Goal: Task Accomplishment & Management: Manage account settings

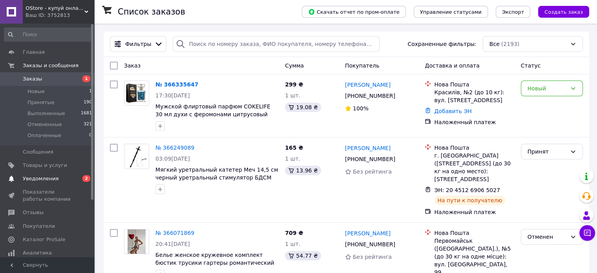
click at [50, 182] on span "Уведомления" at bounding box center [41, 178] width 36 height 7
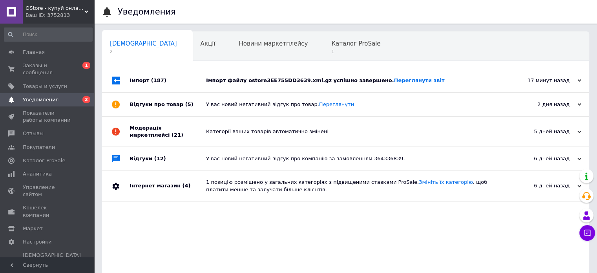
click at [250, 85] on div "Імпорт файлу ostore3EE755DD3639.xml.gz успішно завершено. Переглянути звіт" at bounding box center [354, 81] width 297 height 24
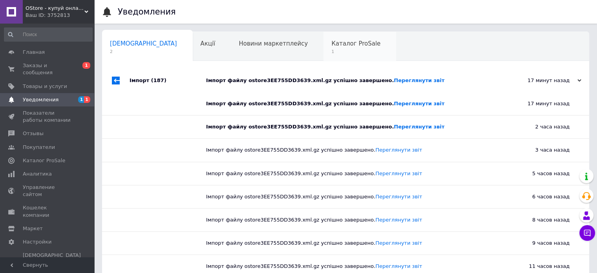
click at [331, 51] on span "1" at bounding box center [355, 52] width 49 height 6
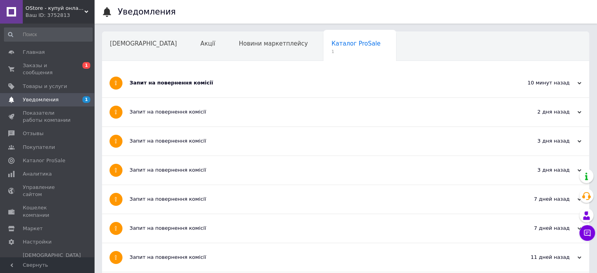
click at [196, 80] on div "Запит на повернення комісії" at bounding box center [315, 82] width 373 height 7
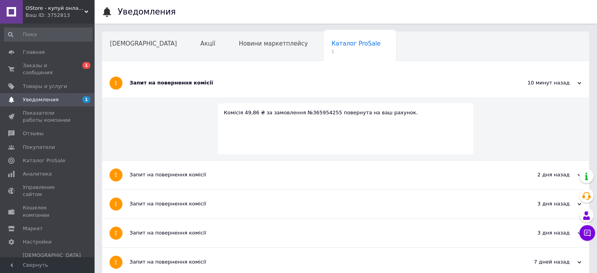
click at [47, 13] on div "Ваш ID: 3752813" at bounding box center [60, 15] width 69 height 7
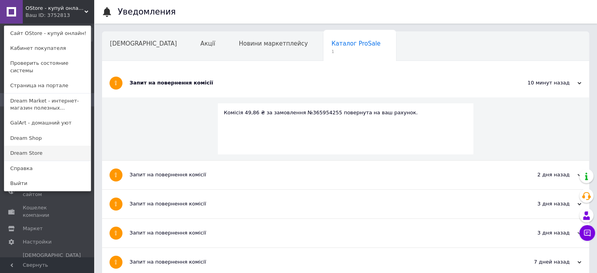
click at [54, 146] on link "Dream Store" at bounding box center [47, 153] width 86 height 15
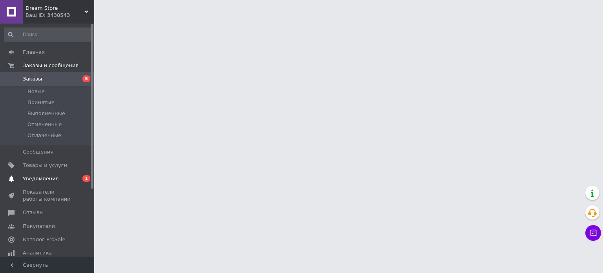
click at [69, 182] on span "Уведомления" at bounding box center [48, 178] width 50 height 7
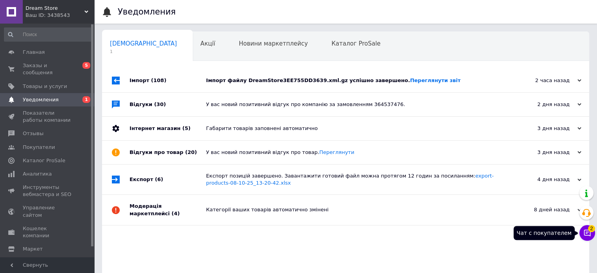
click at [591, 236] on button "Чат с покупателем 2" at bounding box center [587, 233] width 16 height 16
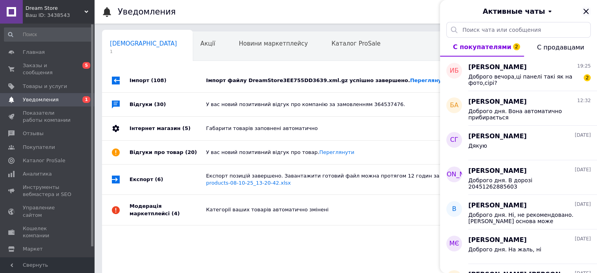
click at [586, 9] on icon "Закрыть" at bounding box center [585, 11] width 9 height 9
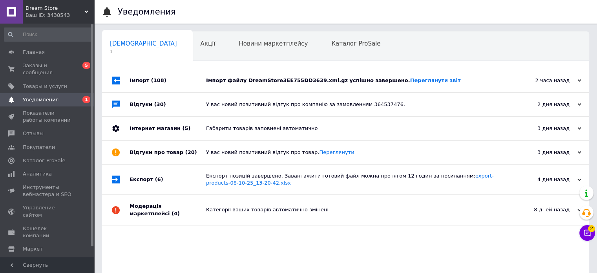
click at [62, 11] on span "Dream Store" at bounding box center [55, 8] width 59 height 7
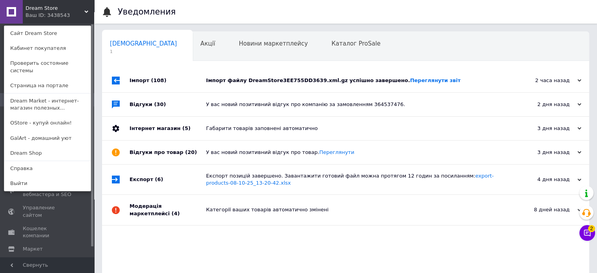
click at [47, 146] on link "Dream Shop" at bounding box center [47, 153] width 86 height 15
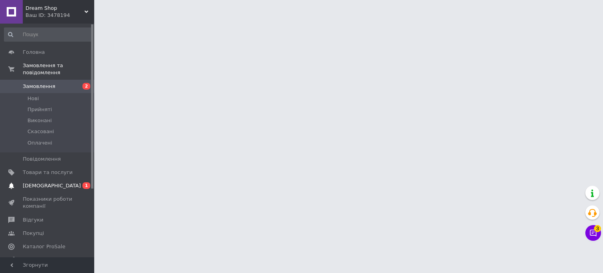
click at [66, 182] on span "[DEMOGRAPHIC_DATA]" at bounding box center [48, 185] width 50 height 7
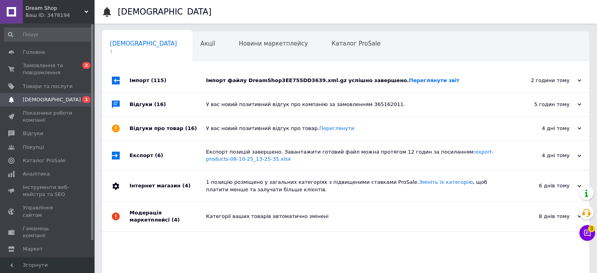
click at [244, 82] on div "Імпорт файлу DreamShop3EE755DD3639.xml.gz успішно завершено. Переглянути звіт" at bounding box center [354, 80] width 297 height 7
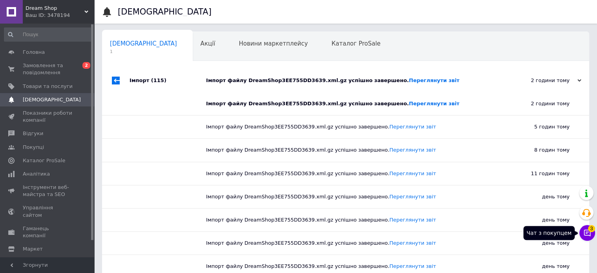
click at [583, 232] on icon at bounding box center [587, 233] width 8 height 8
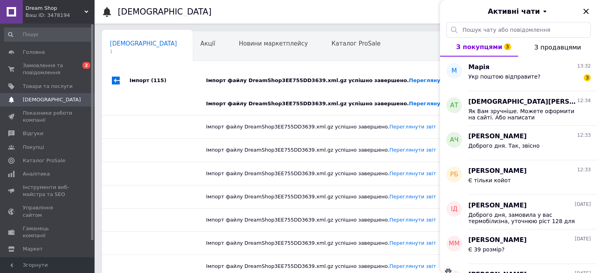
click at [590, 13] on div "Активні чати" at bounding box center [518, 11] width 157 height 22
click at [587, 11] on icon "Закрити" at bounding box center [585, 11] width 9 height 9
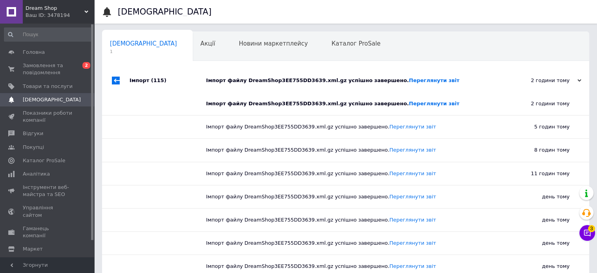
click at [63, 13] on div "Ваш ID: 3478194" at bounding box center [60, 15] width 69 height 7
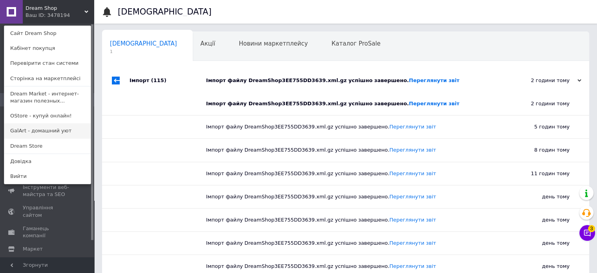
click at [50, 128] on link "GalArt - домашний уют" at bounding box center [47, 130] width 86 height 15
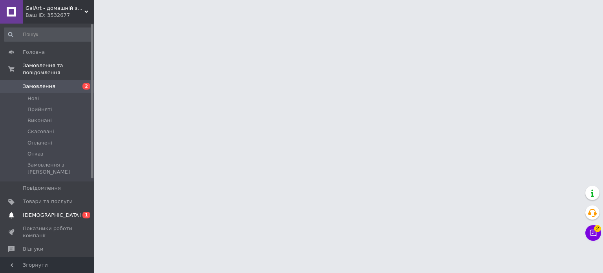
click at [62, 208] on link "Сповіщення 0 1" at bounding box center [48, 214] width 97 height 13
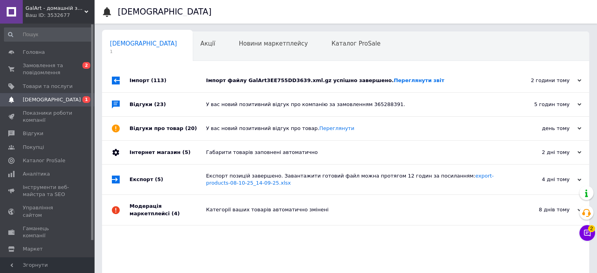
click at [269, 82] on div "Імпорт файлу GalArt3EE755DD3639.xml.gz успішно завершено. Переглянути звіт" at bounding box center [354, 80] width 297 height 7
